Goal: Register for event/course

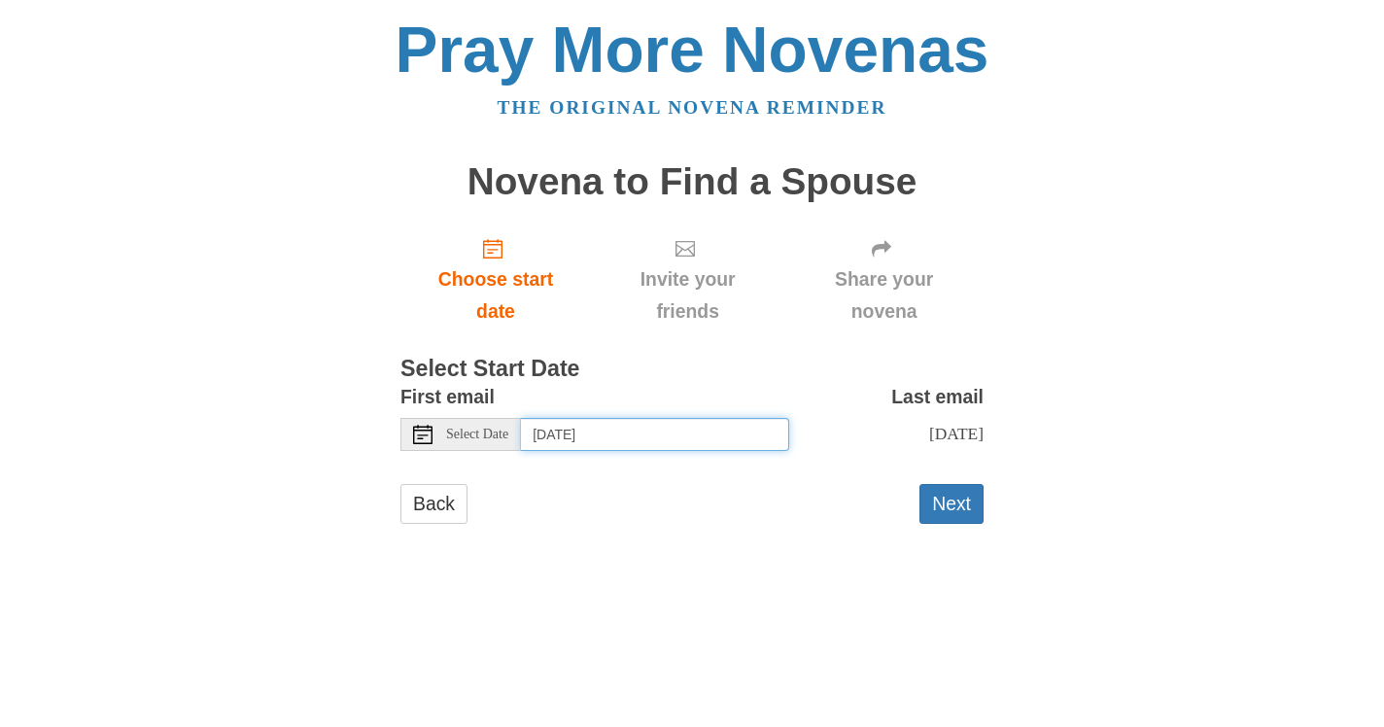
click at [677, 435] on input "[DATE]" at bounding box center [655, 434] width 268 height 33
click at [685, 426] on input "[DATE]" at bounding box center [655, 434] width 268 height 33
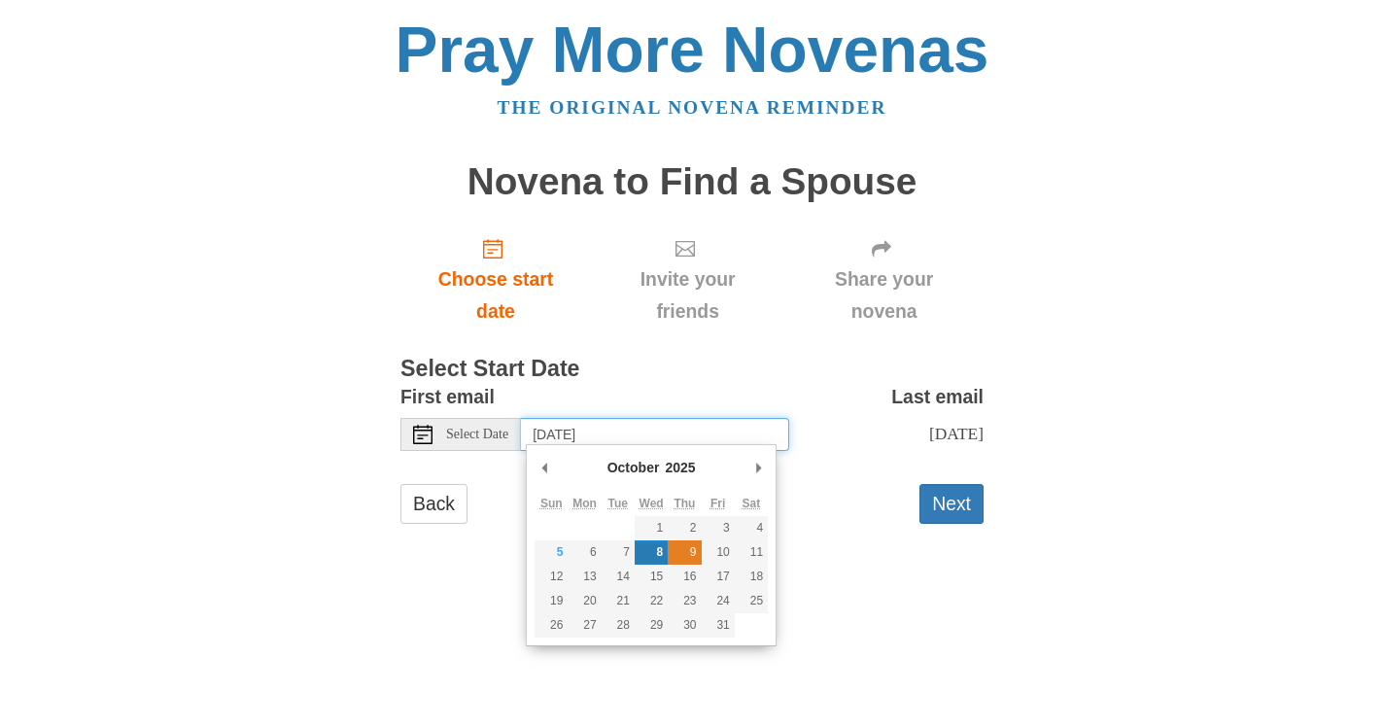
type input "[DATE]"
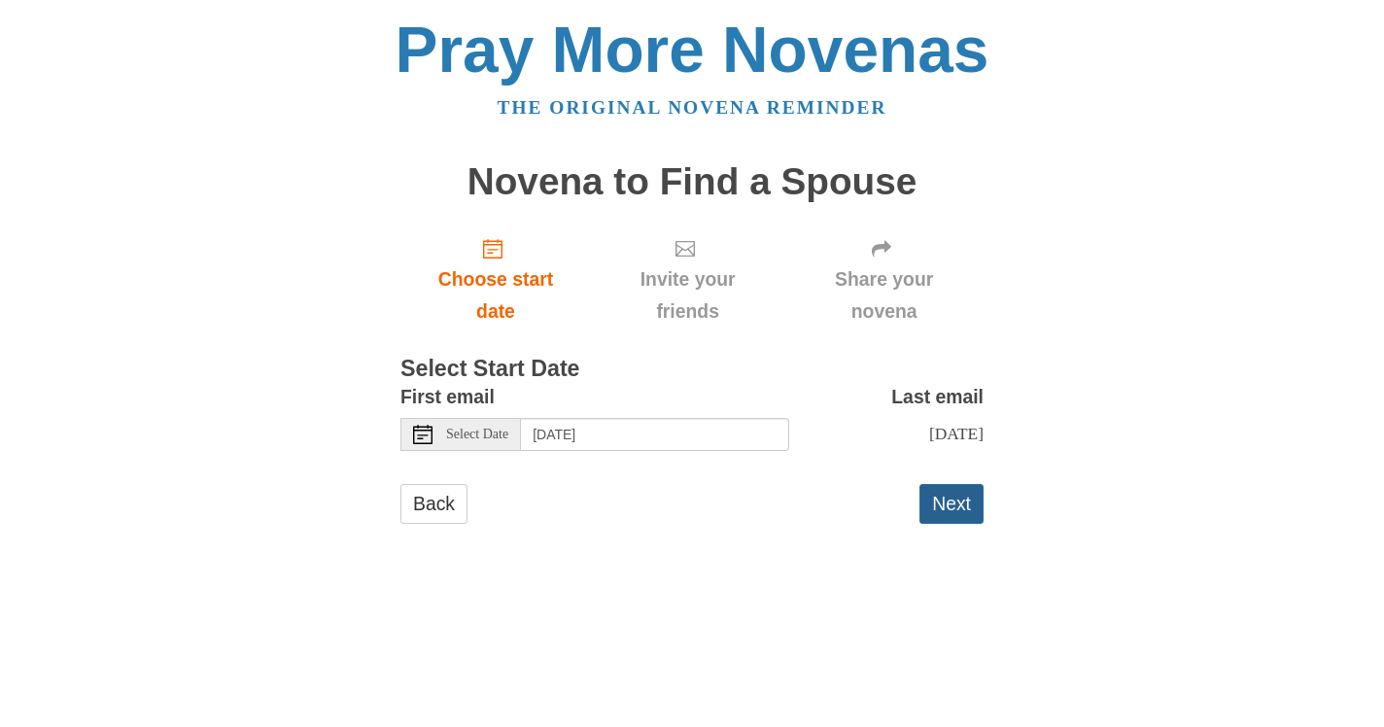
click at [939, 501] on button "Next" at bounding box center [952, 504] width 64 height 40
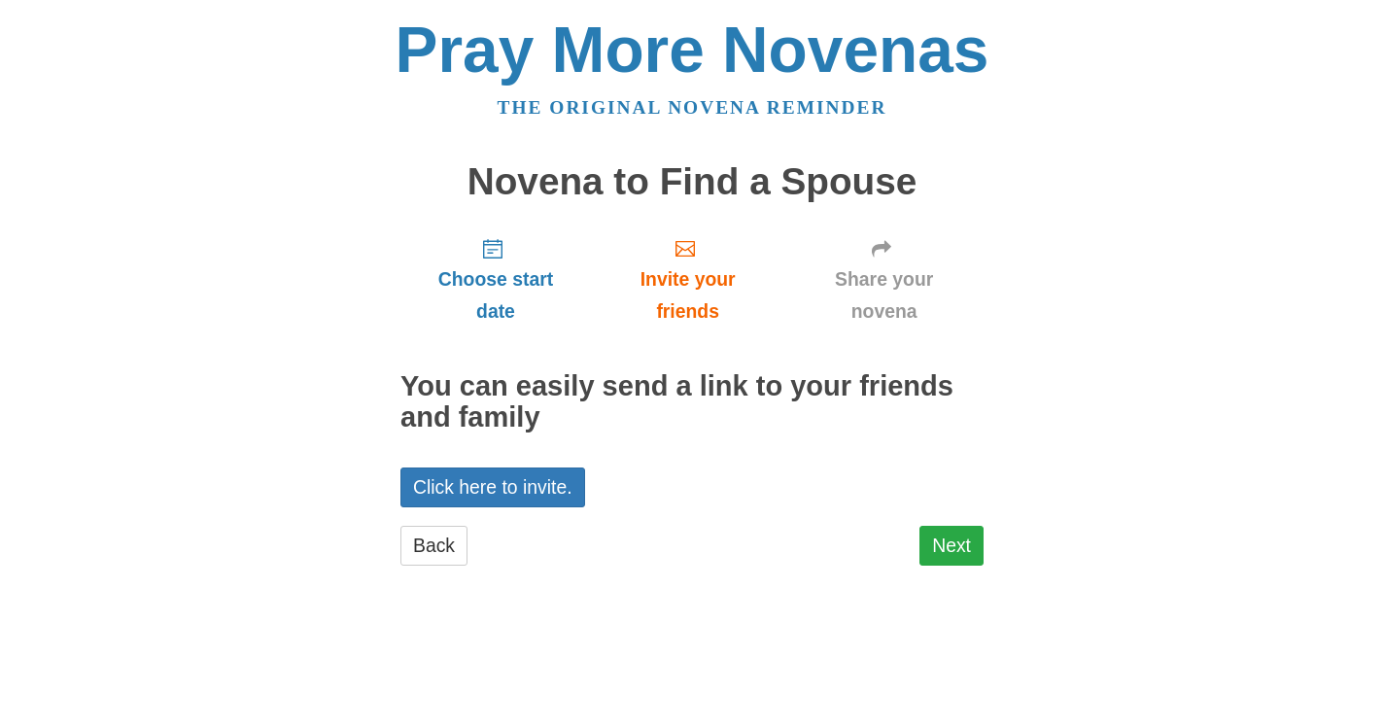
click at [946, 535] on link "Next" at bounding box center [952, 546] width 64 height 40
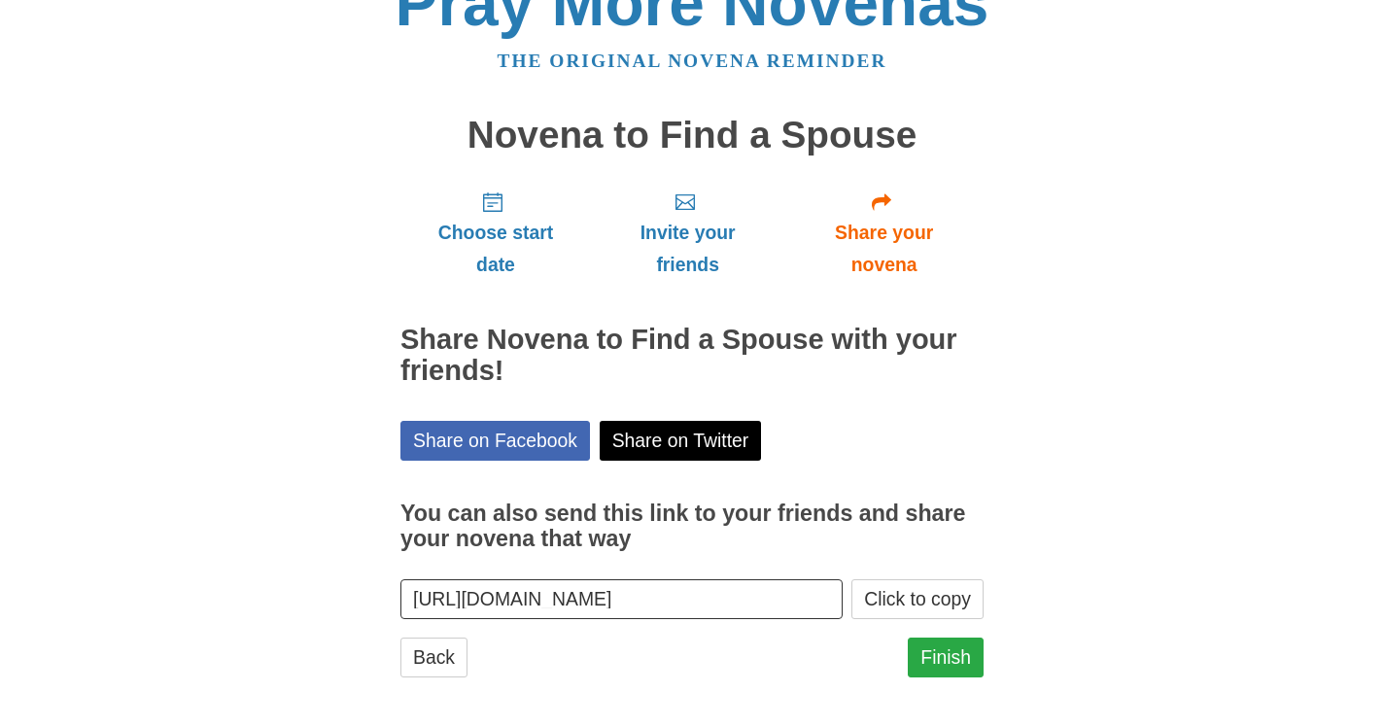
scroll to position [46, 0]
click at [950, 648] on link "Finish" at bounding box center [946, 659] width 76 height 40
